Goal: Navigation & Orientation: Find specific page/section

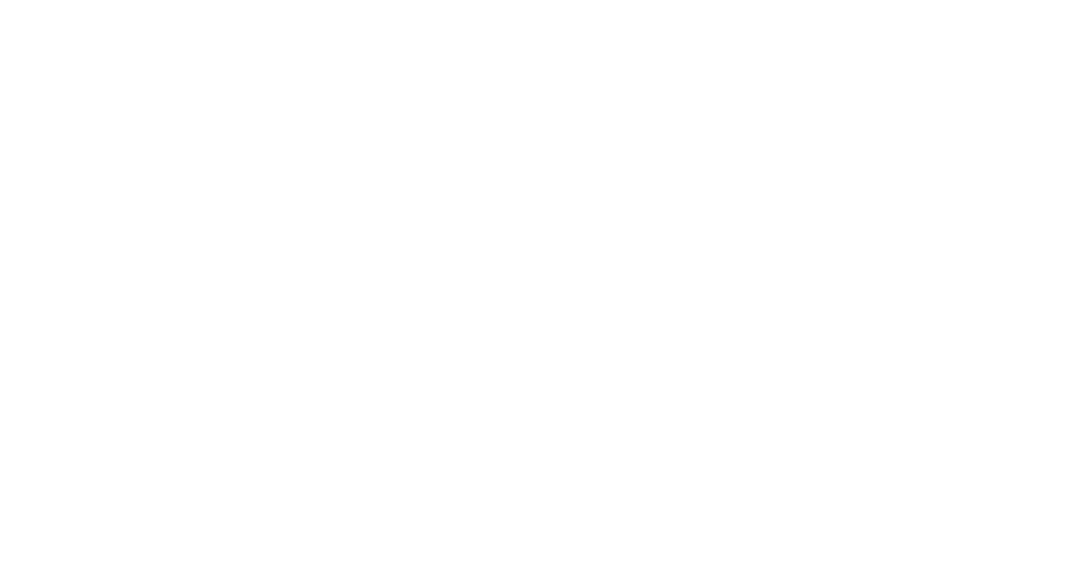
scroll to position [14, 0]
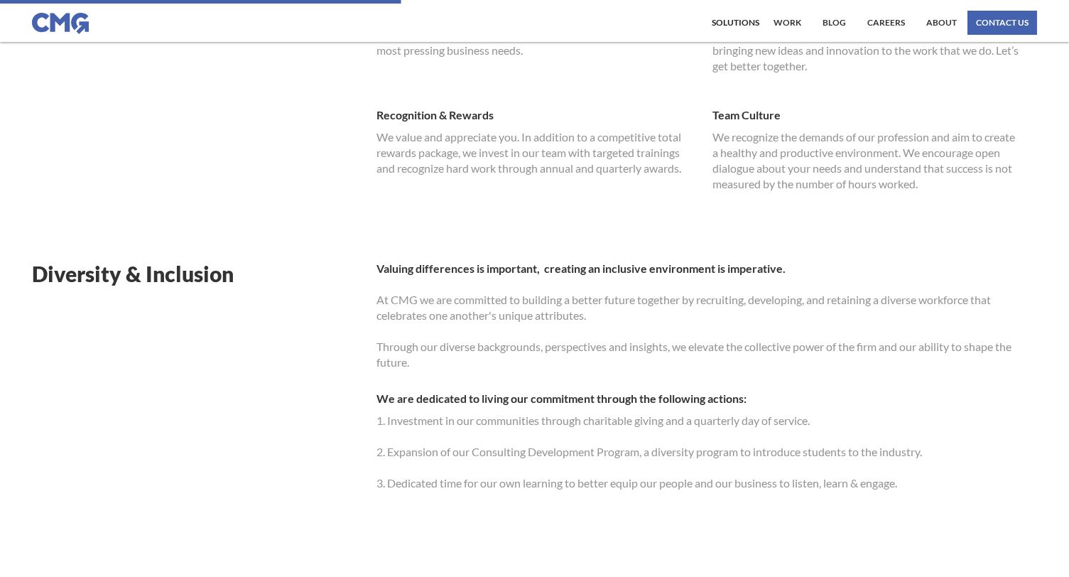
scroll to position [592, 0]
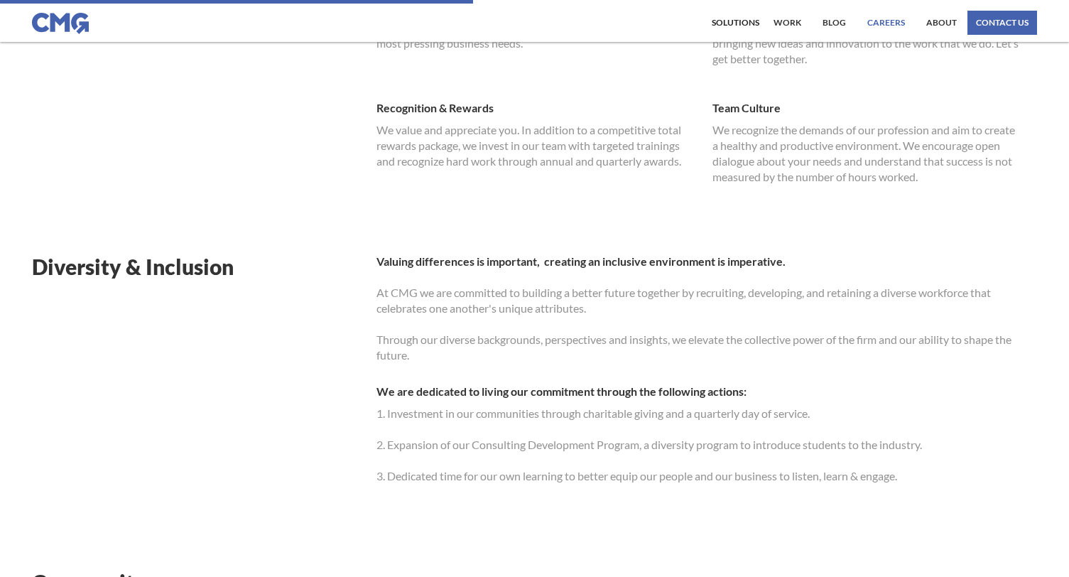
click at [885, 21] on link "Careers" at bounding box center [886, 23] width 45 height 24
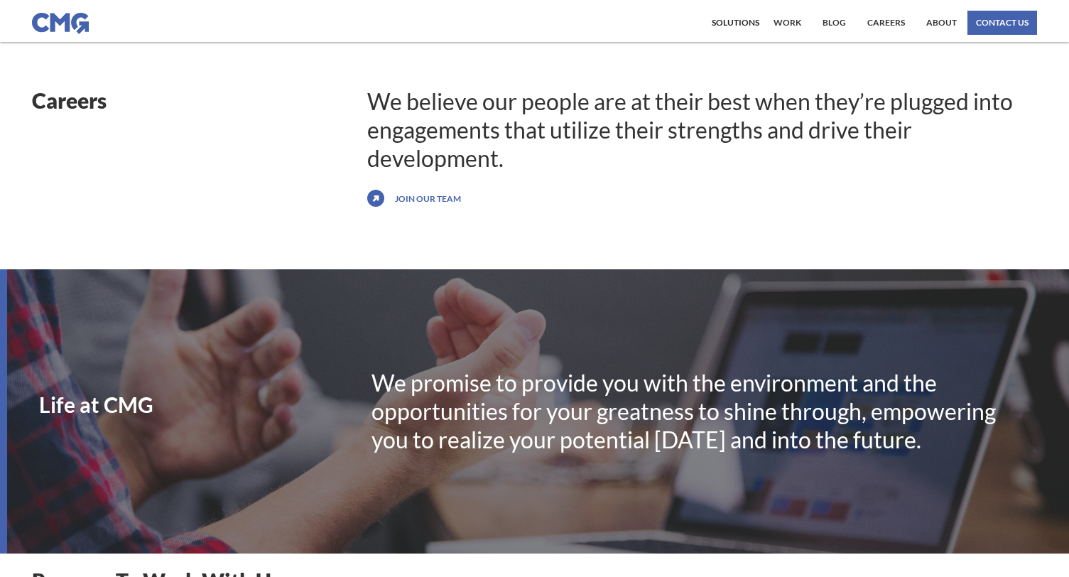
click at [418, 200] on link "Join our team" at bounding box center [427, 198] width 73 height 23
